Goal: Use online tool/utility: Use online tool/utility

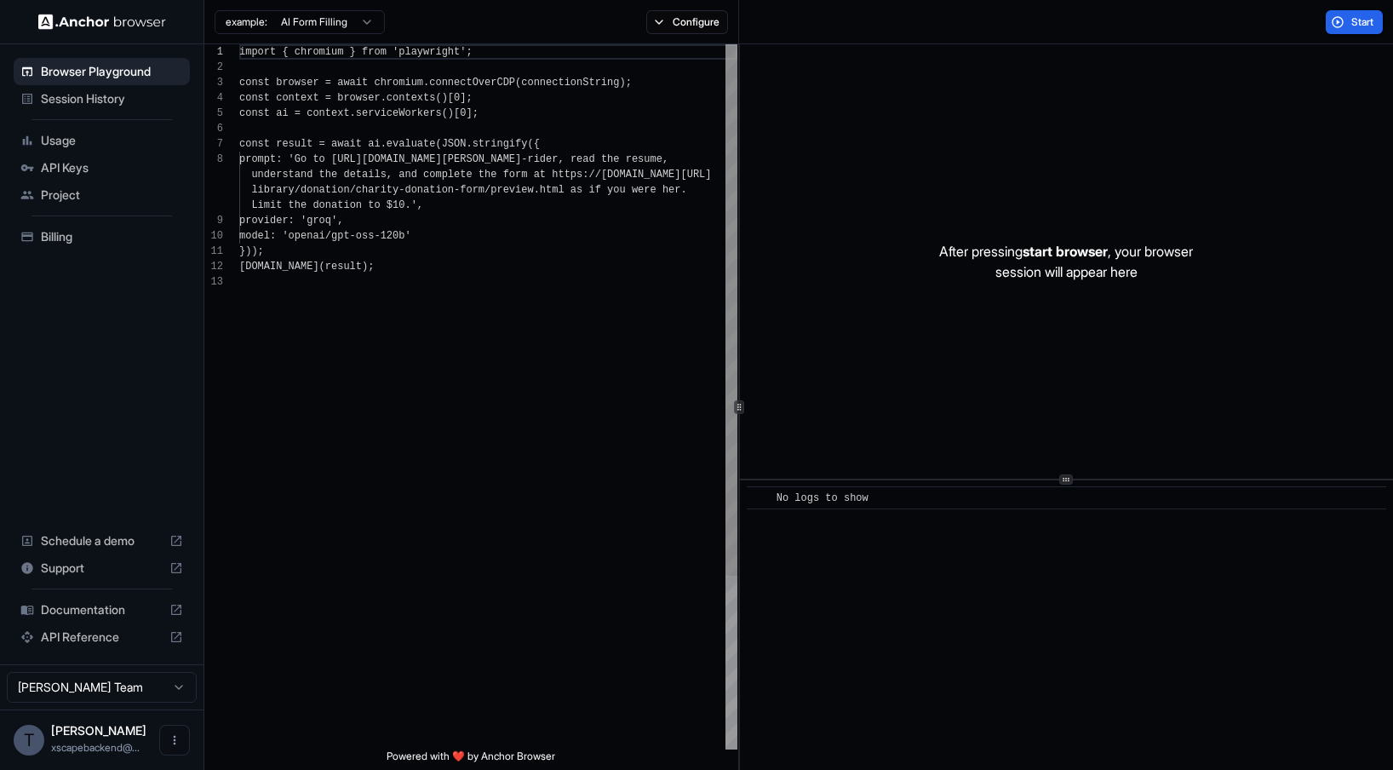
scroll to position [107, 0]
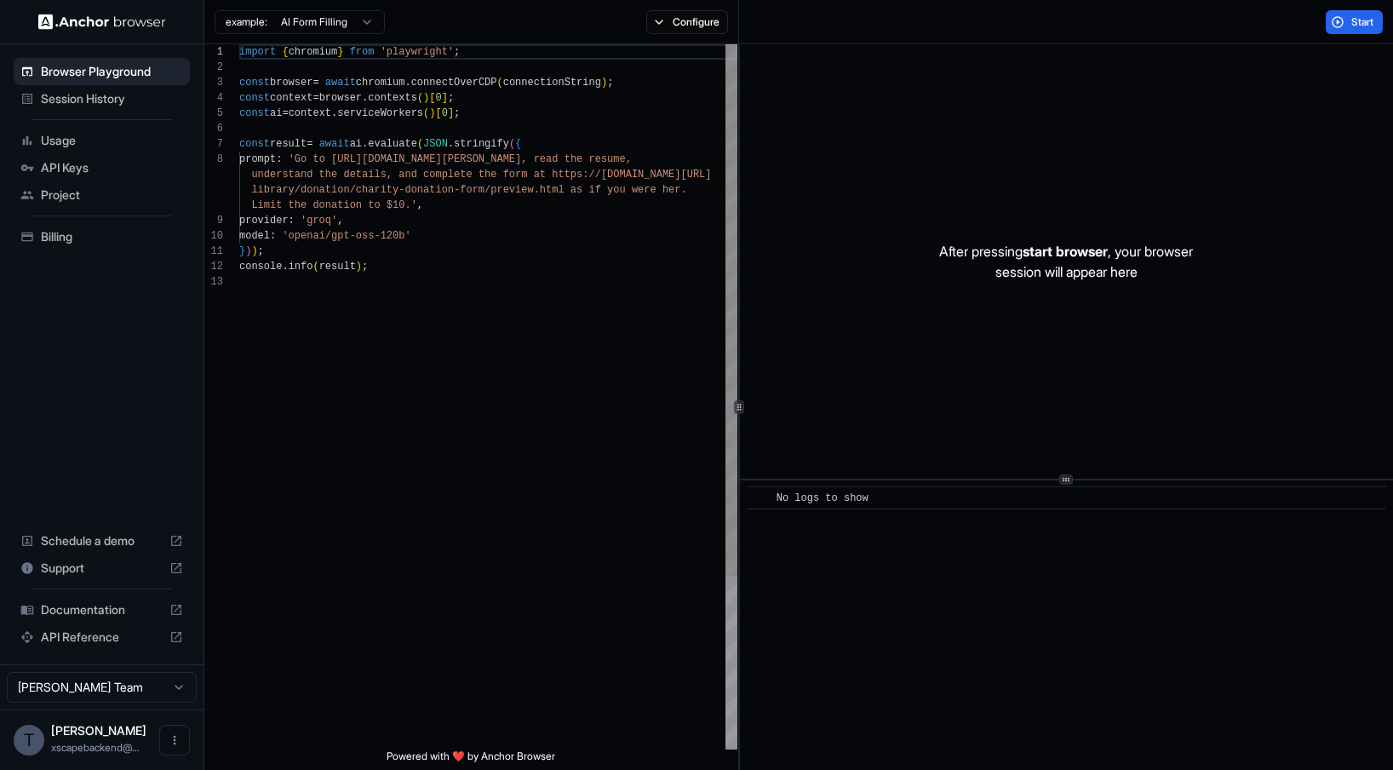
scroll to position [138, 0]
click at [413, 187] on div "import { chromium } from 'playwright' ; const browser = await chromium . connec…" at bounding box center [488, 511] width 498 height 935
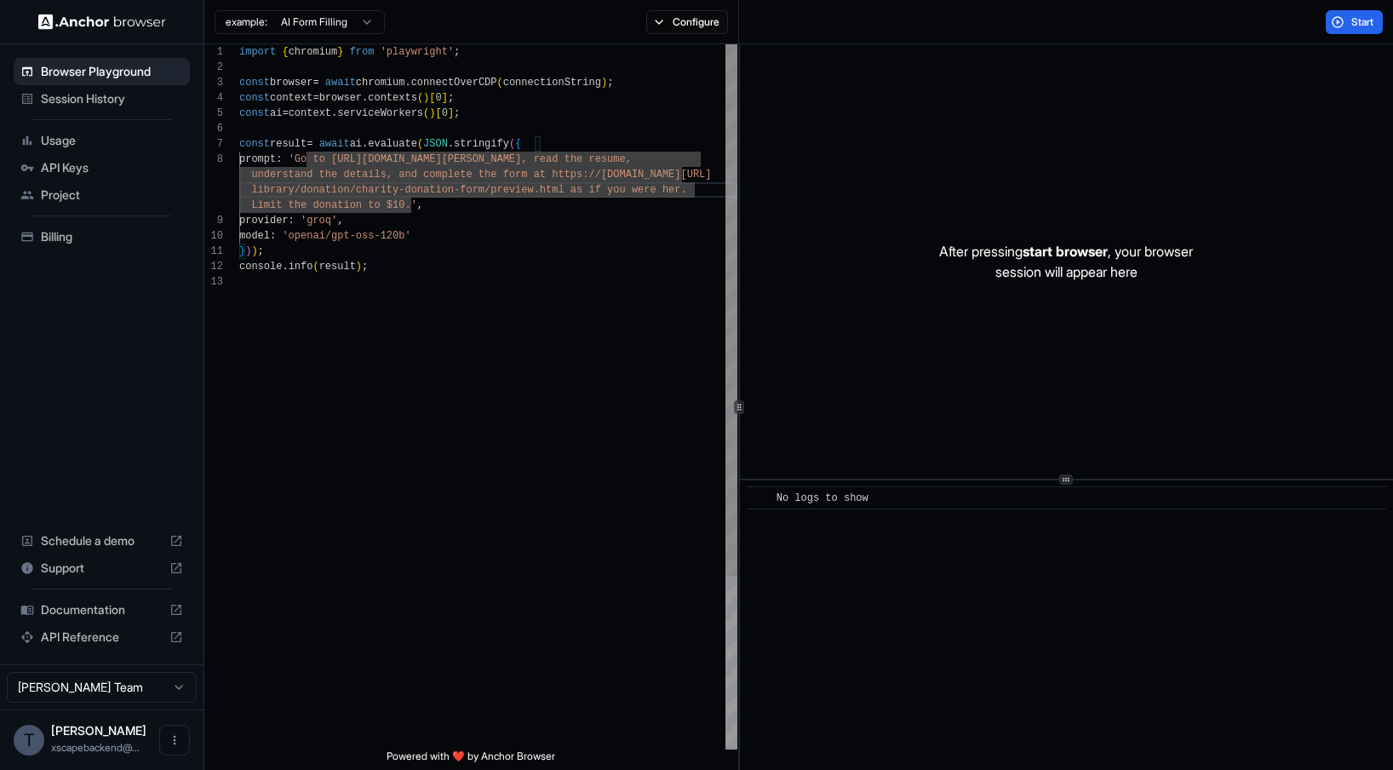
click at [418, 202] on div "import { chromium } from 'playwright' ; const browser = await chromium . connec…" at bounding box center [488, 511] width 498 height 935
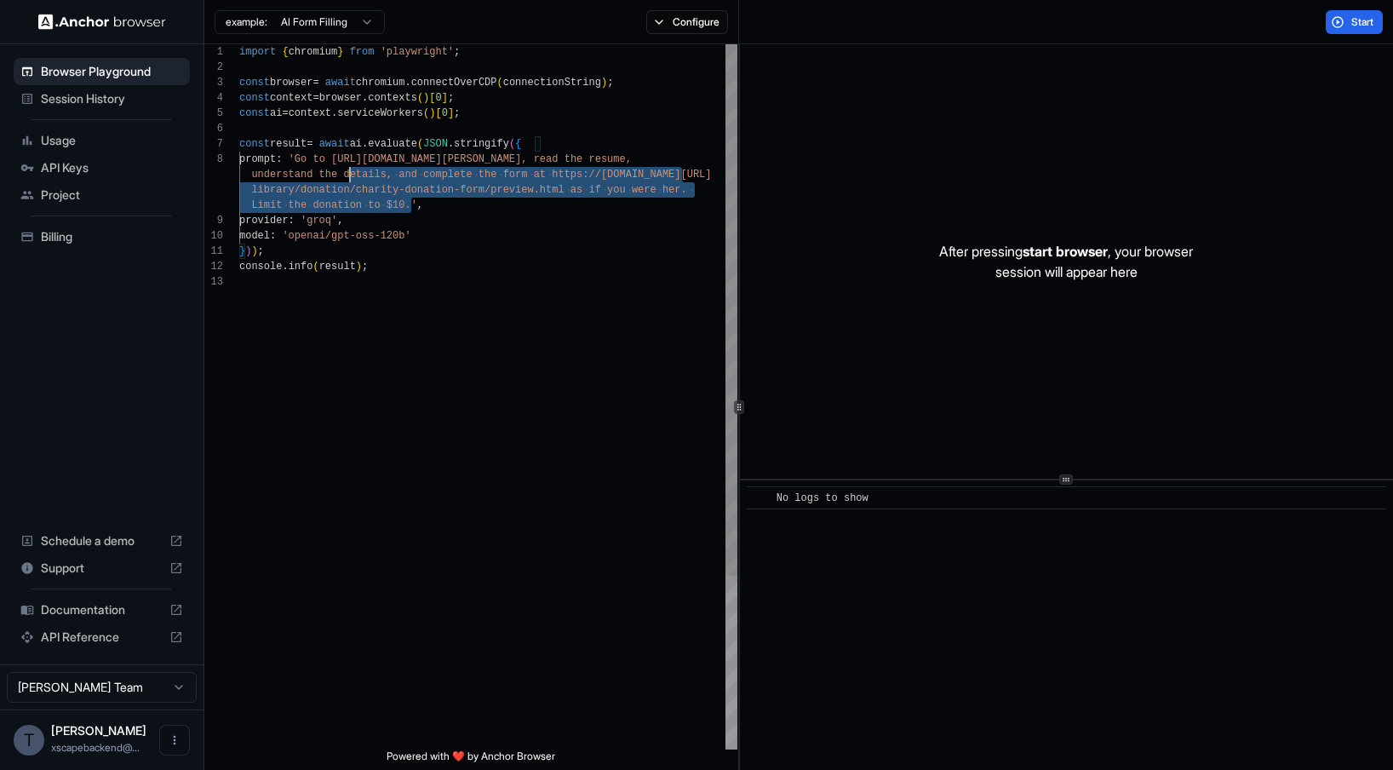
scroll to position [107, 0]
drag, startPoint x: 409, startPoint y: 207, endPoint x: 304, endPoint y: 158, distance: 115.8
click at [304, 158] on div "import { chromium } from 'playwright' ; const browser = await chromium . connec…" at bounding box center [488, 511] width 498 height 935
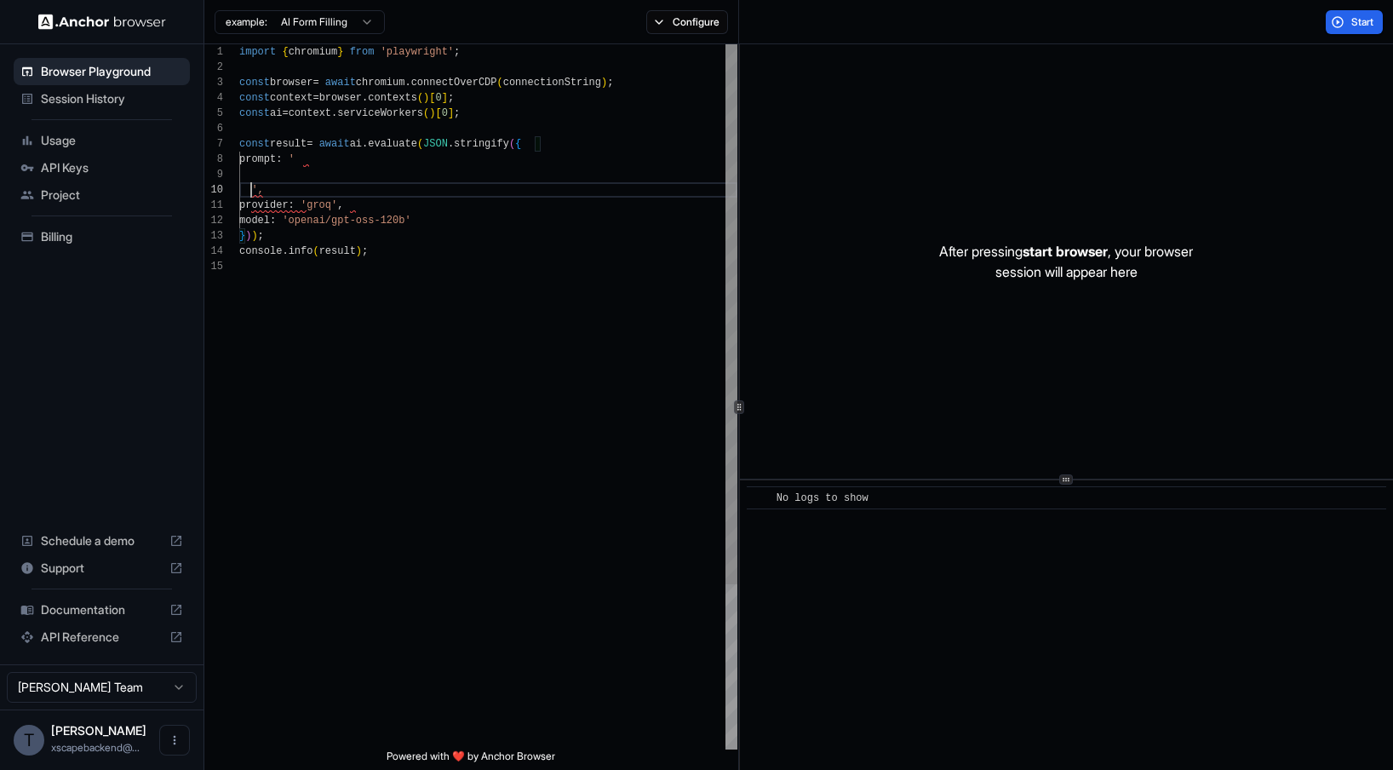
scroll to position [0, 0]
click at [398, 178] on div "import { chromium } from 'playwright' ; const browser = await chromium . connec…" at bounding box center [488, 511] width 498 height 935
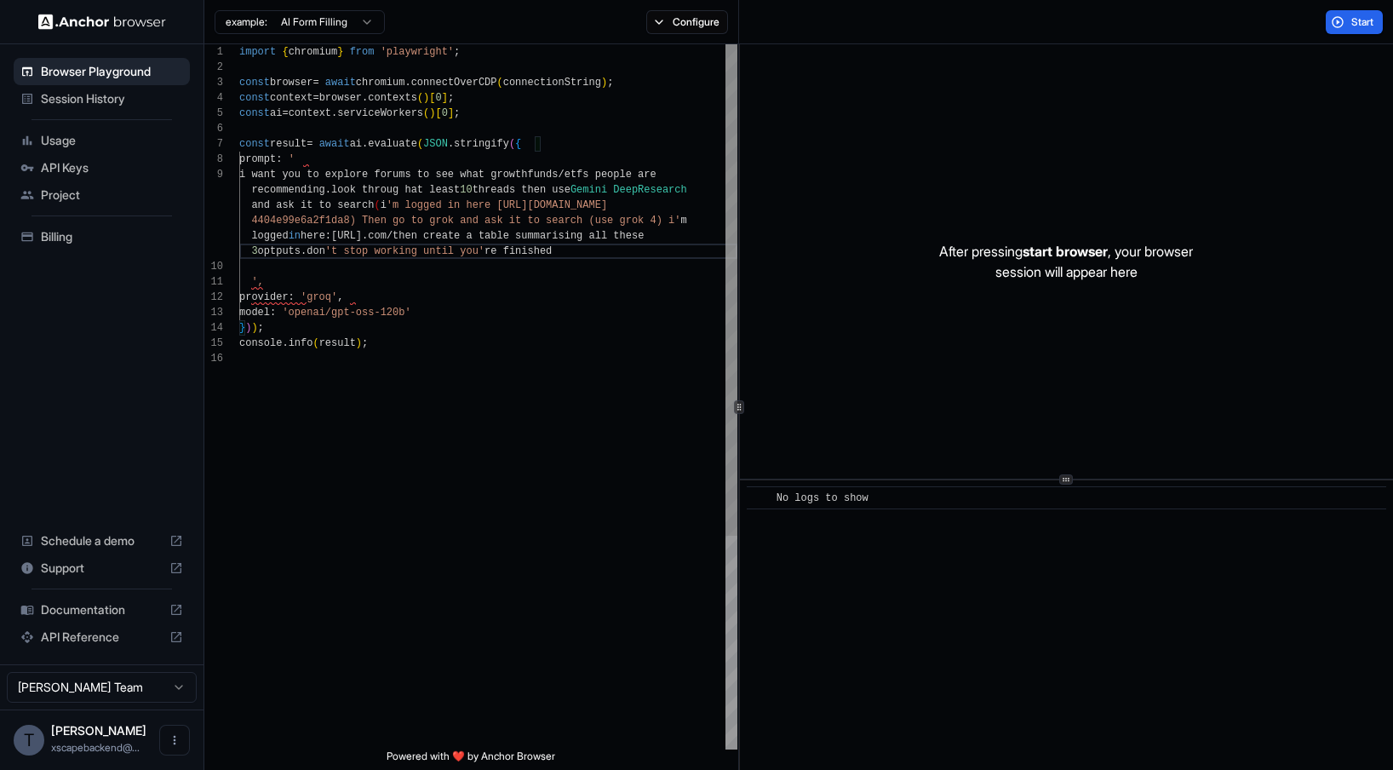
click at [335, 161] on div "import { chromium } from 'playwright' ; const browser = await chromium . connec…" at bounding box center [488, 550] width 498 height 1012
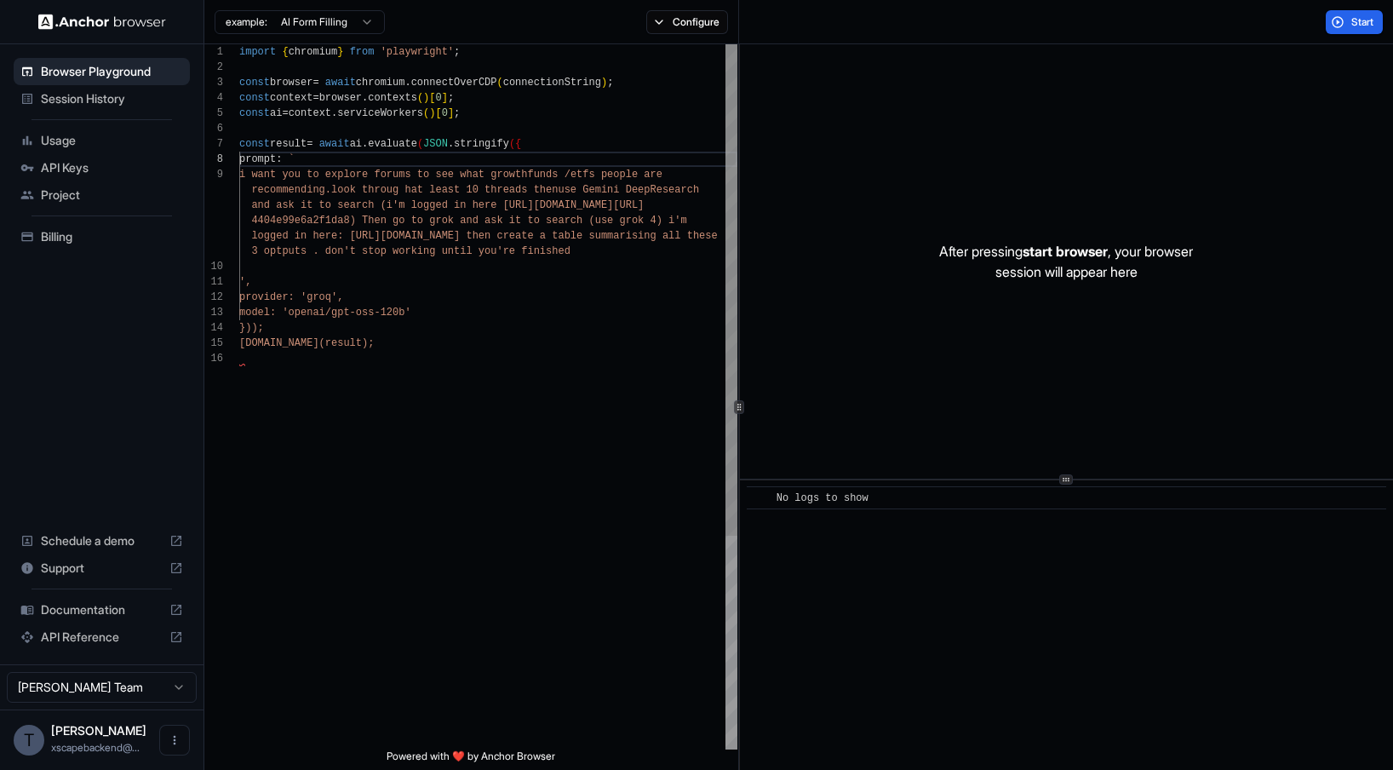
scroll to position [61, 0]
click at [261, 265] on div "import { chromium } from 'playwright' ; const browser = await chromium . connec…" at bounding box center [488, 550] width 498 height 1012
drag, startPoint x: 257, startPoint y: 283, endPoint x: 257, endPoint y: 271, distance: 11.9
click at [257, 271] on div "import { chromium } from 'playwright' ; const browser = await chromium . connec…" at bounding box center [488, 550] width 498 height 1012
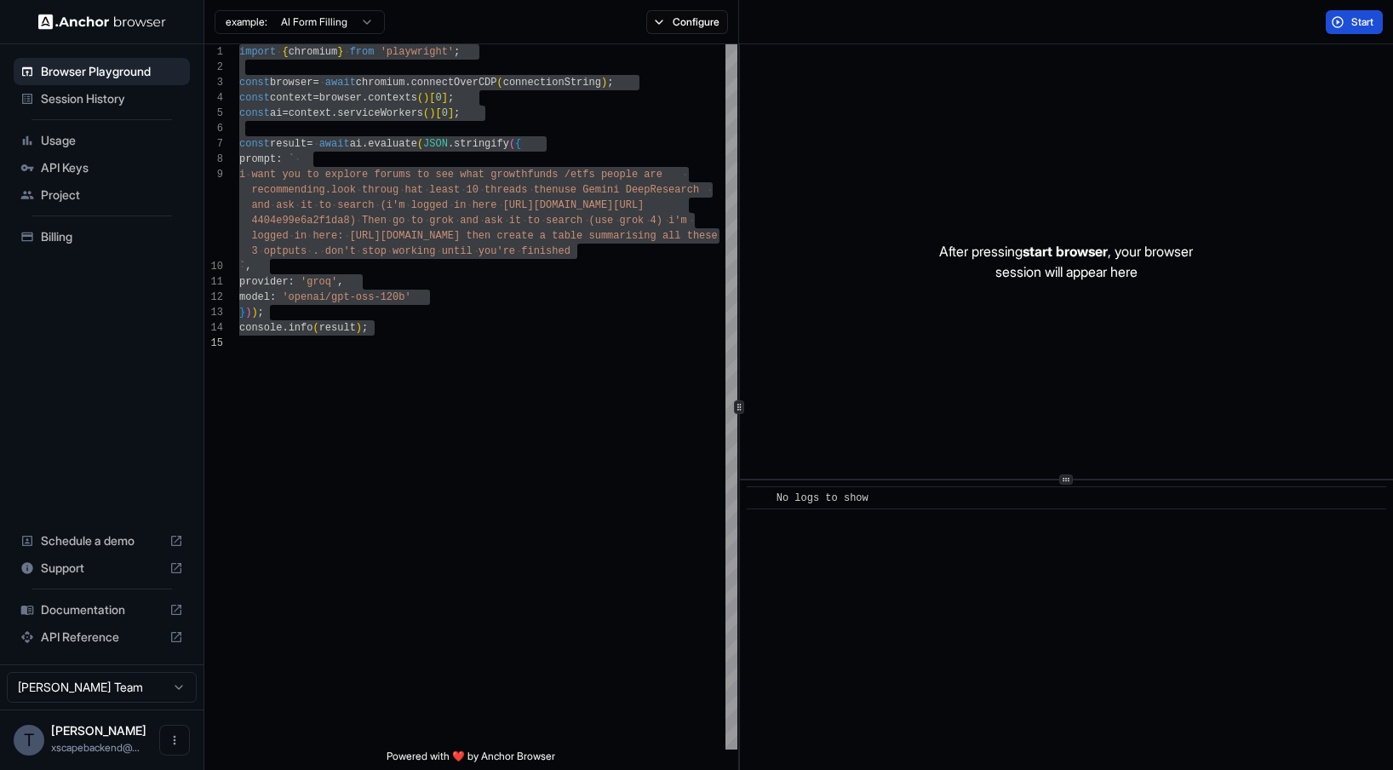
click at [1342, 22] on button "Start" at bounding box center [1354, 22] width 57 height 24
click at [585, 237] on div "import { chromium } from 'playwright' ; const browser = await chromium . connec…" at bounding box center [488, 542] width 498 height 996
type textarea "**********"
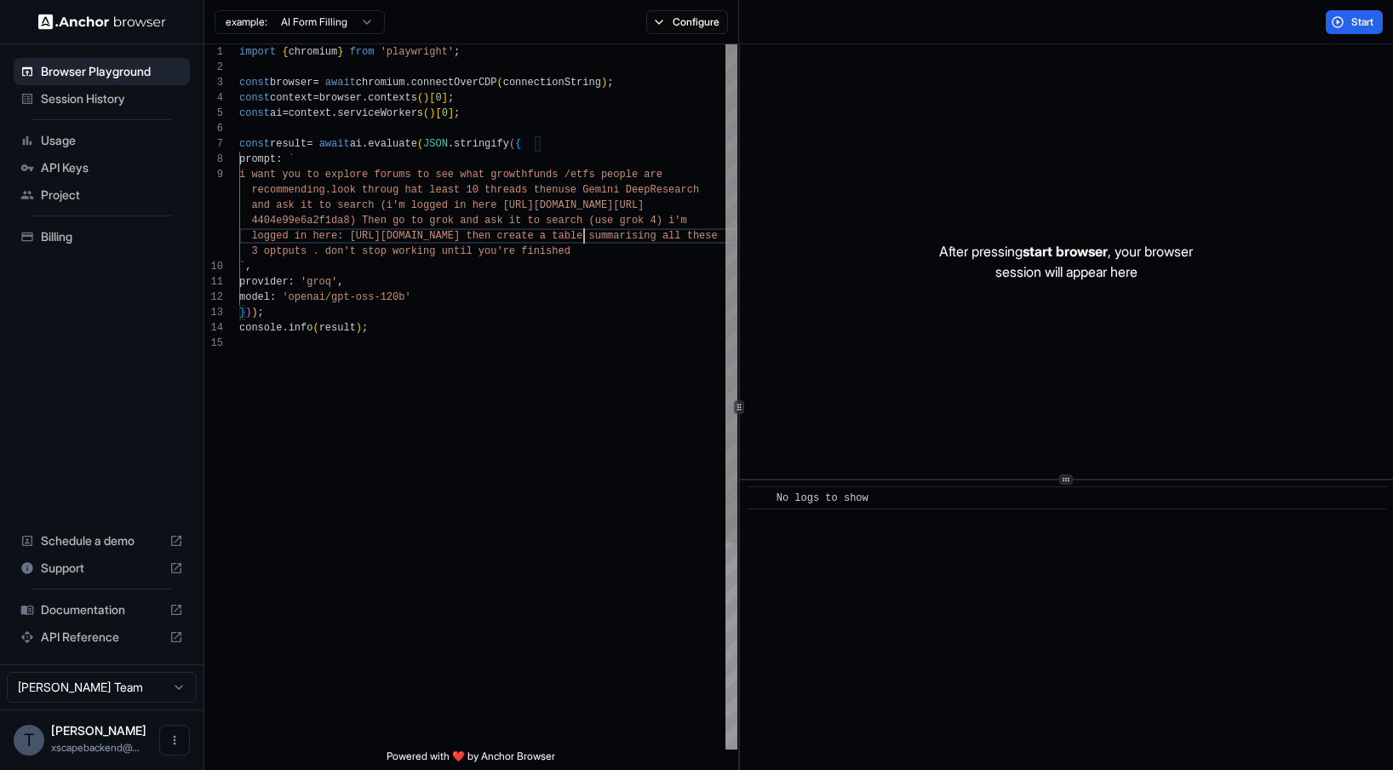
scroll to position [31, 0]
click at [97, 99] on span "Session History" at bounding box center [112, 98] width 142 height 17
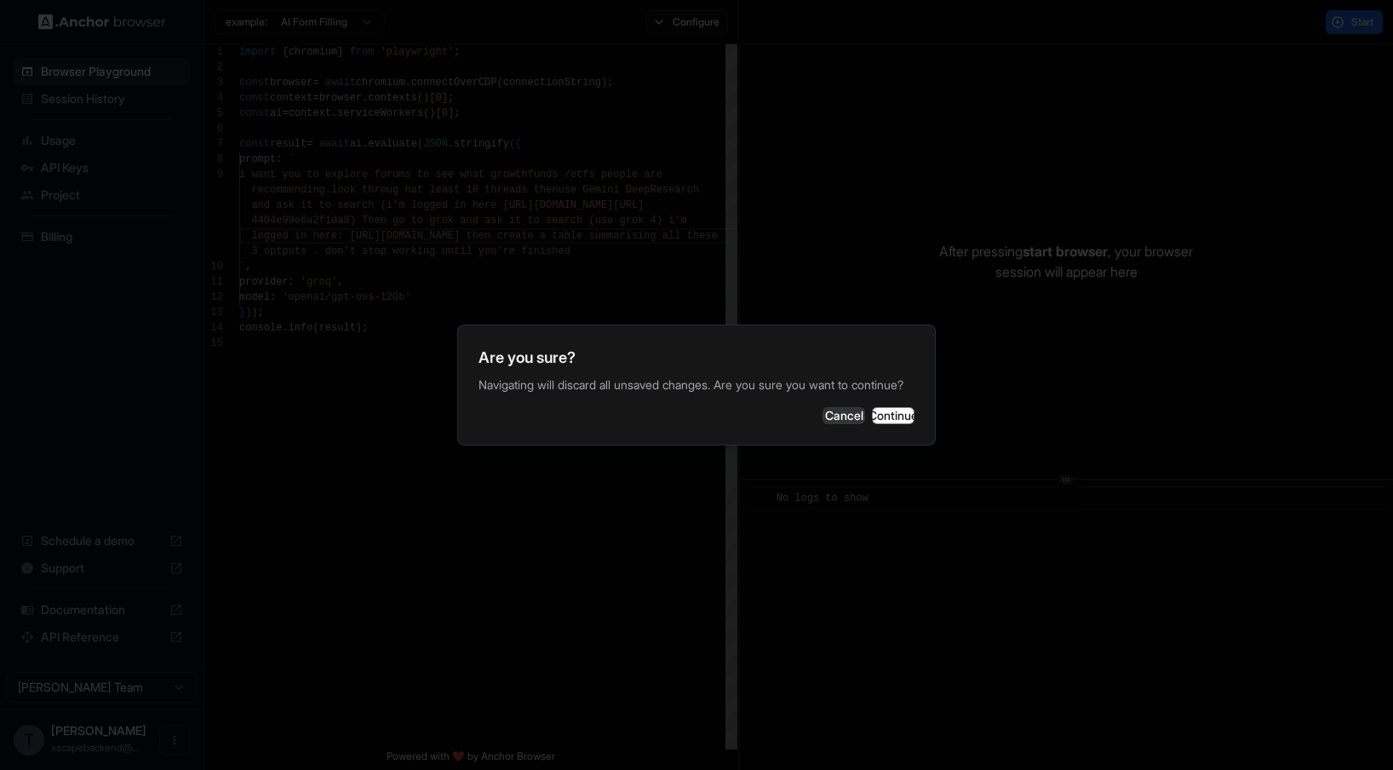
click at [823, 407] on button "Cancel" at bounding box center [844, 415] width 43 height 17
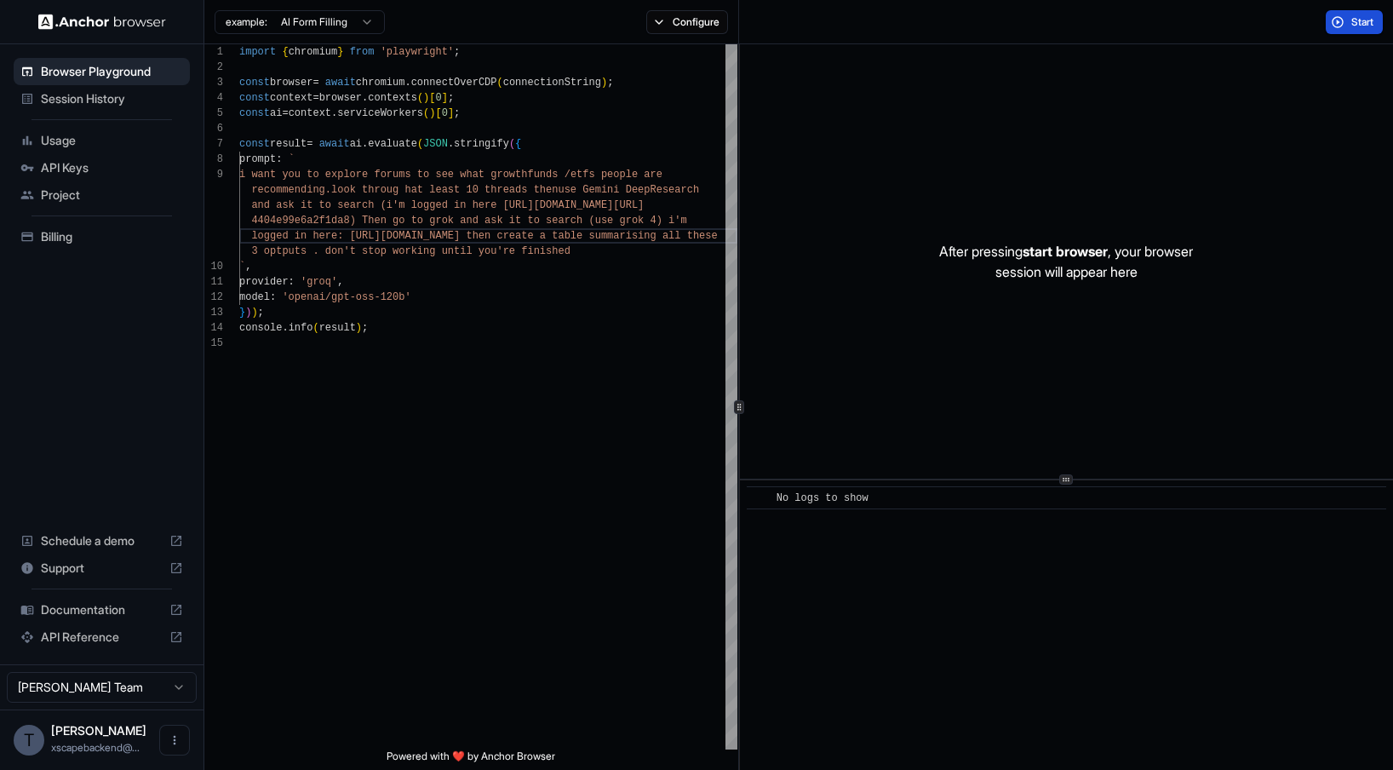
click at [1360, 26] on span "Start" at bounding box center [1364, 22] width 24 height 14
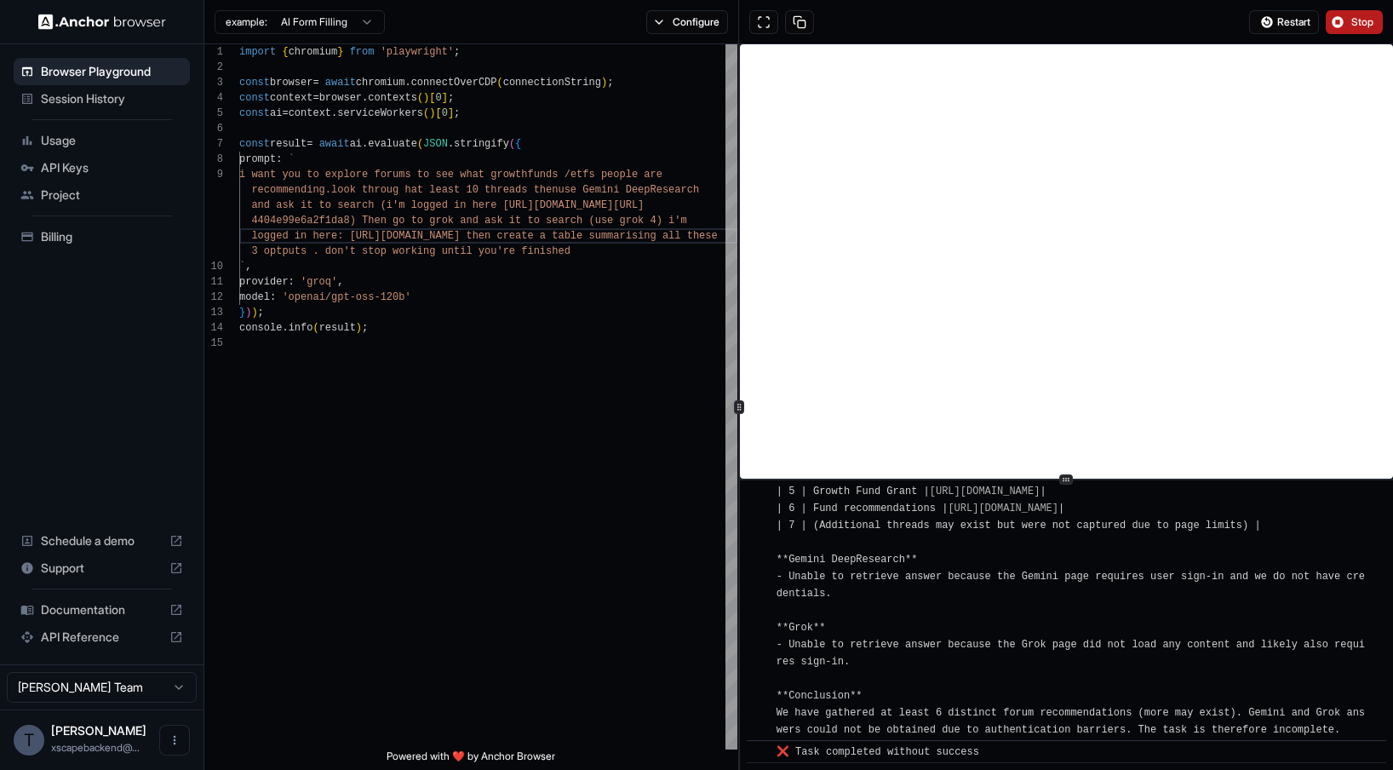
scroll to position [0, 0]
